Goal: Check status: Check status

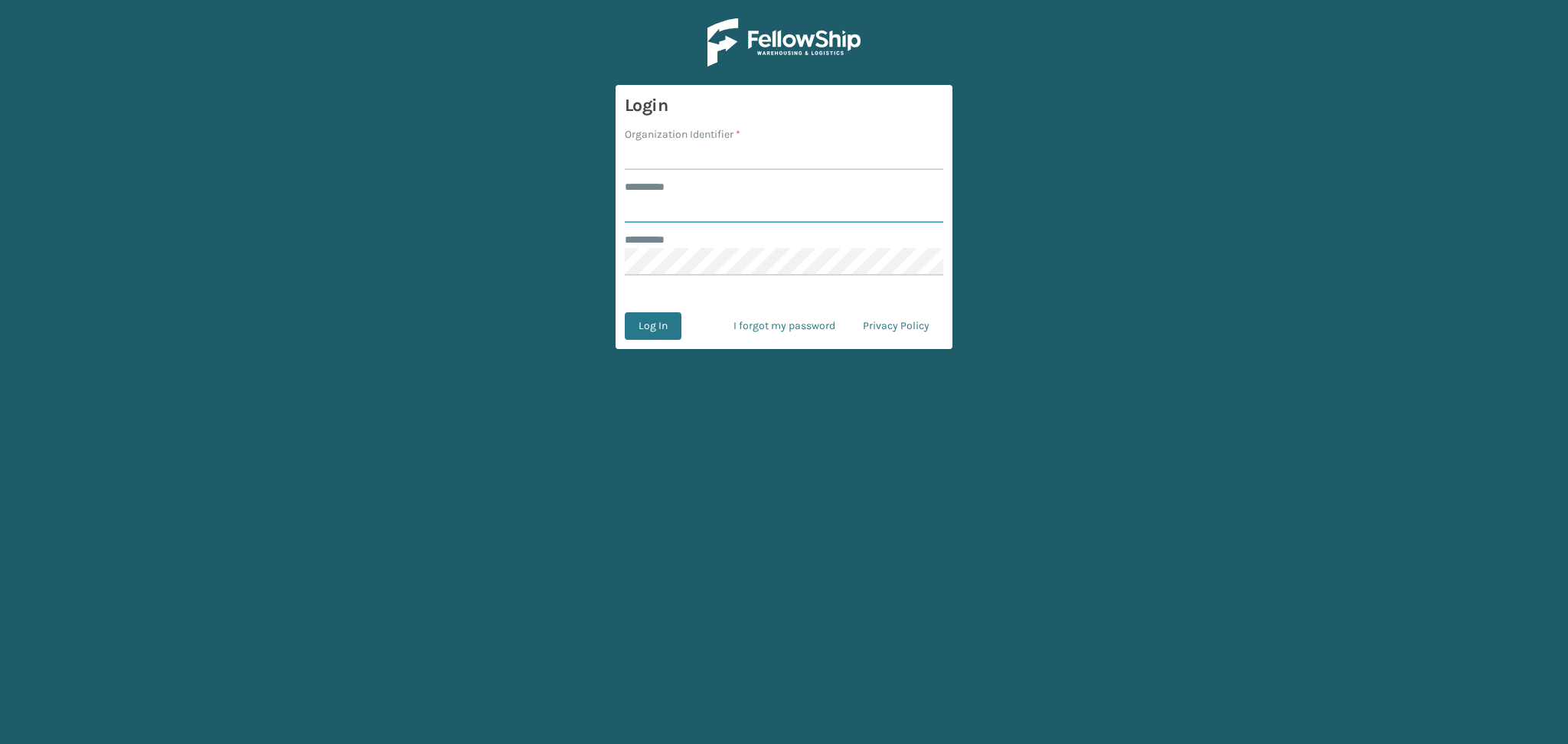
type input "******"
click at [640, 158] on input "Organization Identifier *" at bounding box center [784, 156] width 318 height 28
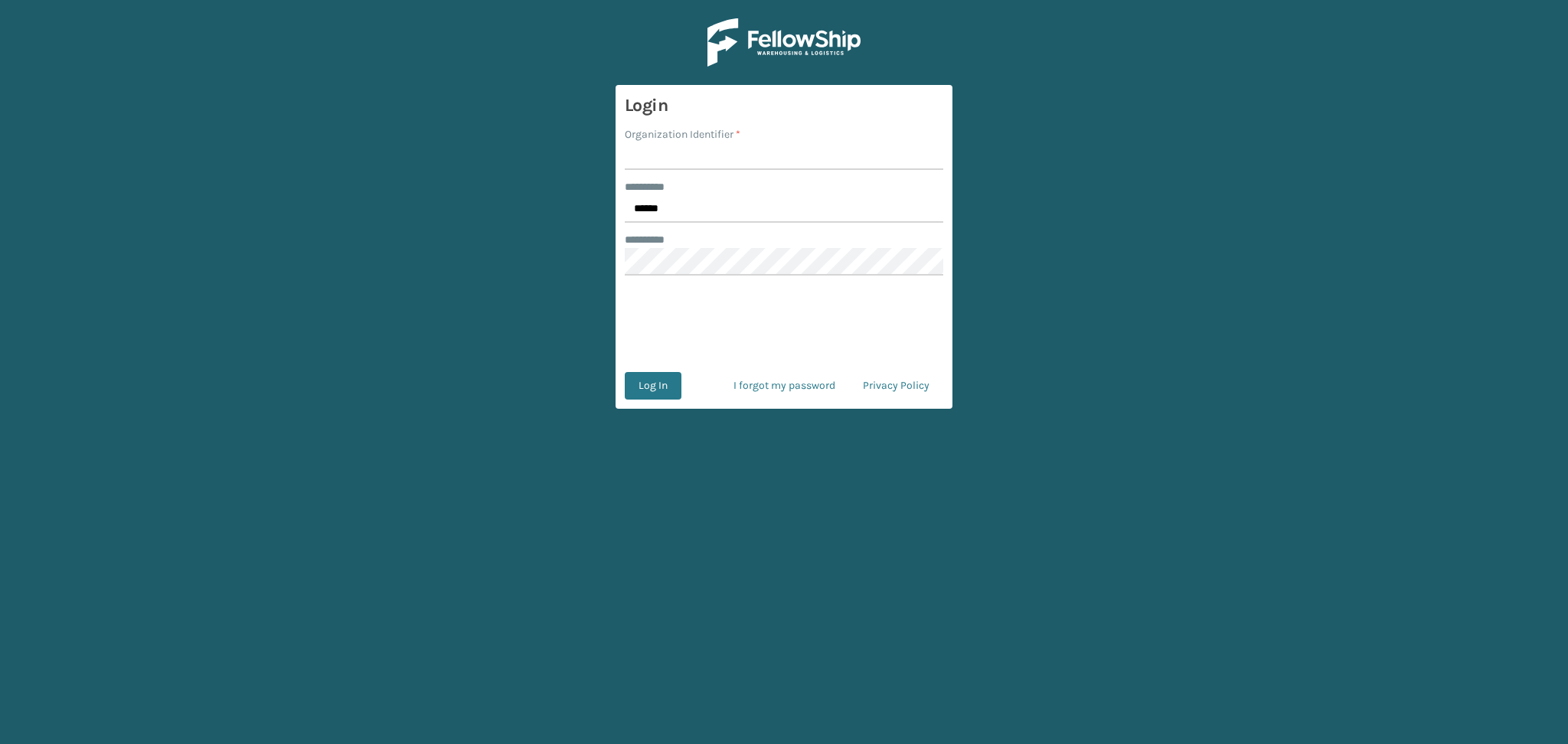
type input "LifeStyle"
click at [651, 383] on button "Log In" at bounding box center [653, 386] width 57 height 28
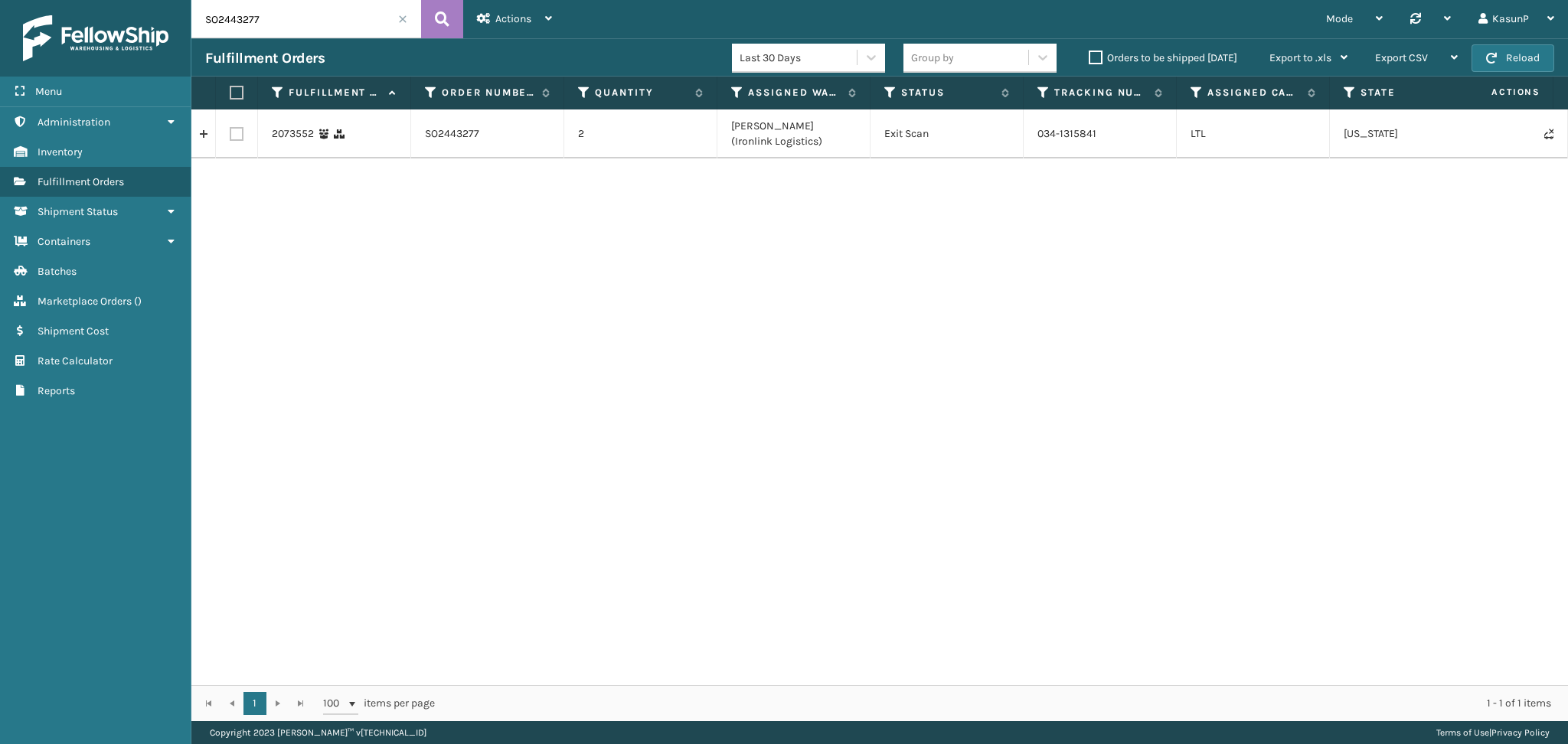
click at [239, 17] on input "SO2443277" at bounding box center [306, 19] width 229 height 39
paste input "4825"
type input "SO2444825"
click at [446, 23] on icon at bounding box center [442, 18] width 15 height 23
